Goal: Information Seeking & Learning: Learn about a topic

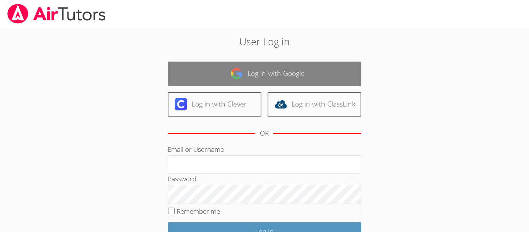
click at [345, 75] on link "Log in with Google" at bounding box center [265, 74] width 194 height 24
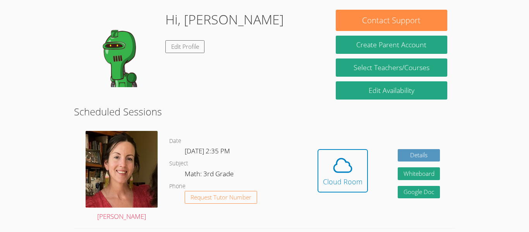
scroll to position [116, 0]
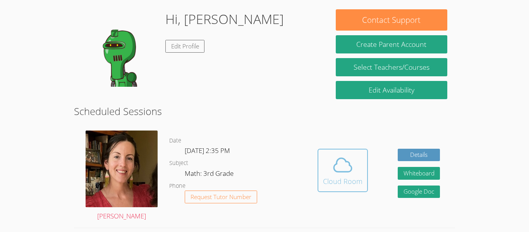
click at [347, 170] on icon at bounding box center [343, 165] width 22 height 22
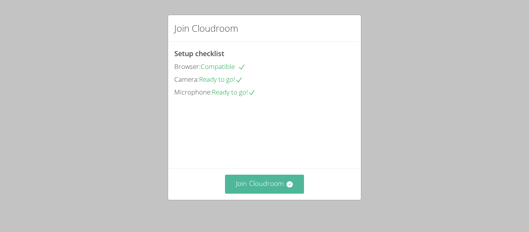
click at [260, 187] on button "Join Cloudroom" at bounding box center [264, 184] width 79 height 19
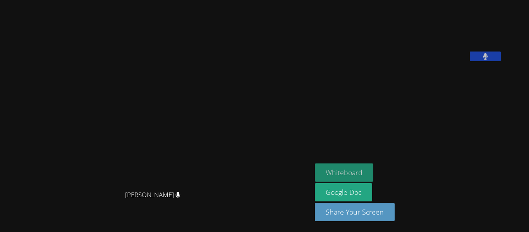
click at [373, 171] on button "Whiteboard" at bounding box center [344, 172] width 58 height 18
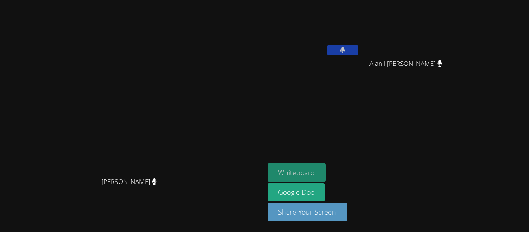
click at [326, 167] on button "Whiteboard" at bounding box center [297, 172] width 58 height 18
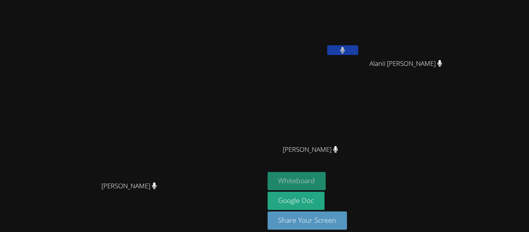
click at [326, 181] on button "Whiteboard" at bounding box center [297, 181] width 58 height 18
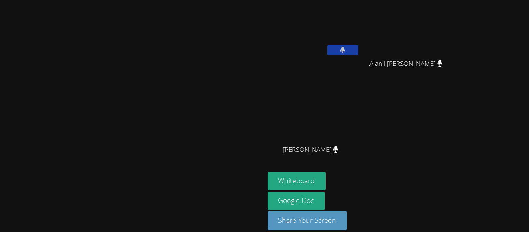
click at [360, 40] on video at bounding box center [314, 29] width 92 height 52
click at [360, 47] on video at bounding box center [314, 29] width 92 height 52
click at [360, 50] on video at bounding box center [314, 29] width 92 height 52
click at [358, 54] on button at bounding box center [342, 50] width 31 height 10
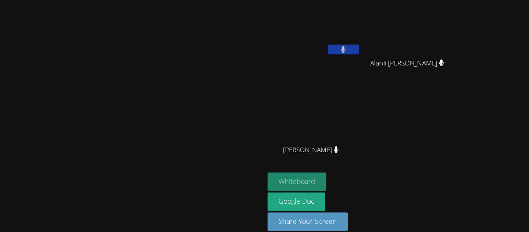
click at [326, 178] on button "Whiteboard" at bounding box center [297, 181] width 58 height 18
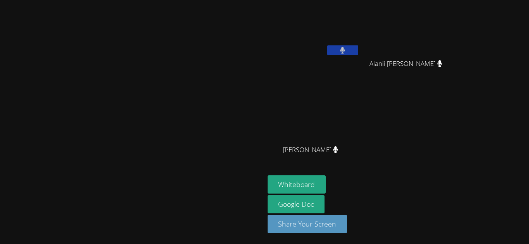
click at [360, 34] on video at bounding box center [314, 29] width 92 height 52
click at [358, 52] on button at bounding box center [342, 50] width 31 height 10
click at [347, 51] on icon at bounding box center [342, 50] width 8 height 7
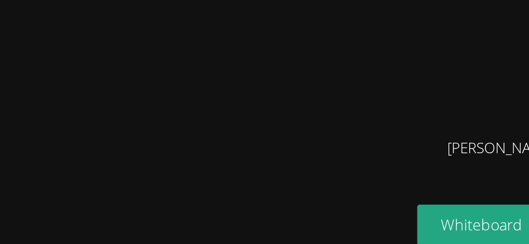
click at [190, 154] on video at bounding box center [132, 106] width 116 height 145
click at [190, 170] on video at bounding box center [132, 106] width 116 height 145
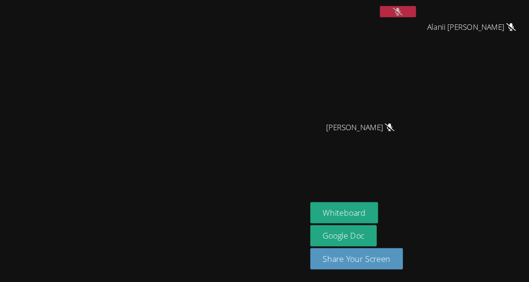
scroll to position [22, 0]
click at [326, 232] on button "Whiteboard" at bounding box center [297, 222] width 58 height 18
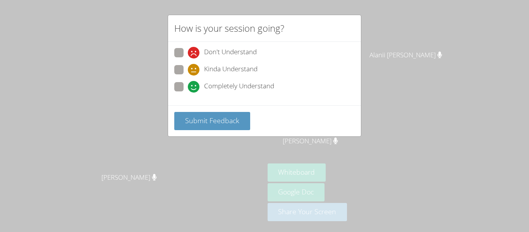
scroll to position [0, 0]
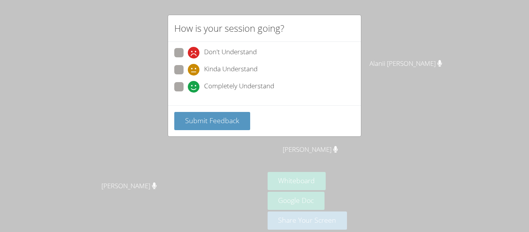
click at [250, 72] on span "Kinda Understand" at bounding box center [230, 70] width 53 height 12
click at [194, 72] on input "Kinda Understand" at bounding box center [191, 68] width 7 height 7
radio input "true"
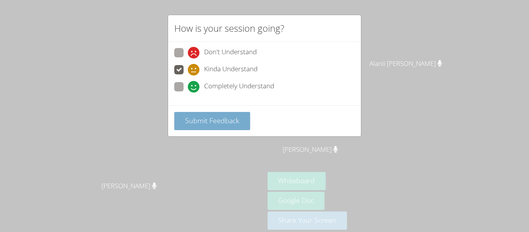
click at [249, 70] on span "Kinda Understand" at bounding box center [230, 70] width 53 height 12
click at [194, 70] on input "Kinda Understand" at bounding box center [191, 68] width 7 height 7
click at [247, 127] on button "Submit Feedback" at bounding box center [212, 121] width 76 height 18
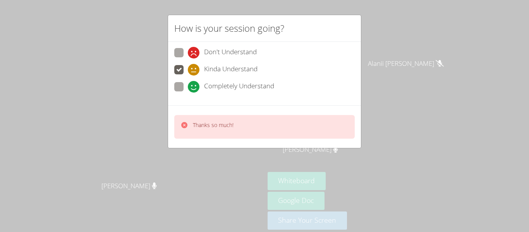
click at [229, 183] on div "How is your session going? Don't Understand Kinda Understand Completely Underst…" at bounding box center [264, 116] width 529 height 232
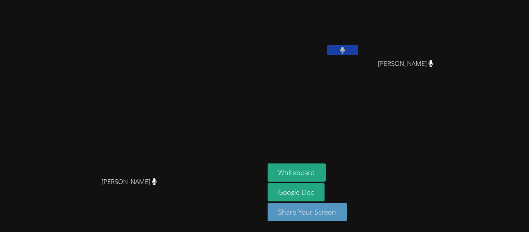
click at [360, 18] on video at bounding box center [314, 29] width 92 height 52
